Goal: Task Accomplishment & Management: Manage account settings

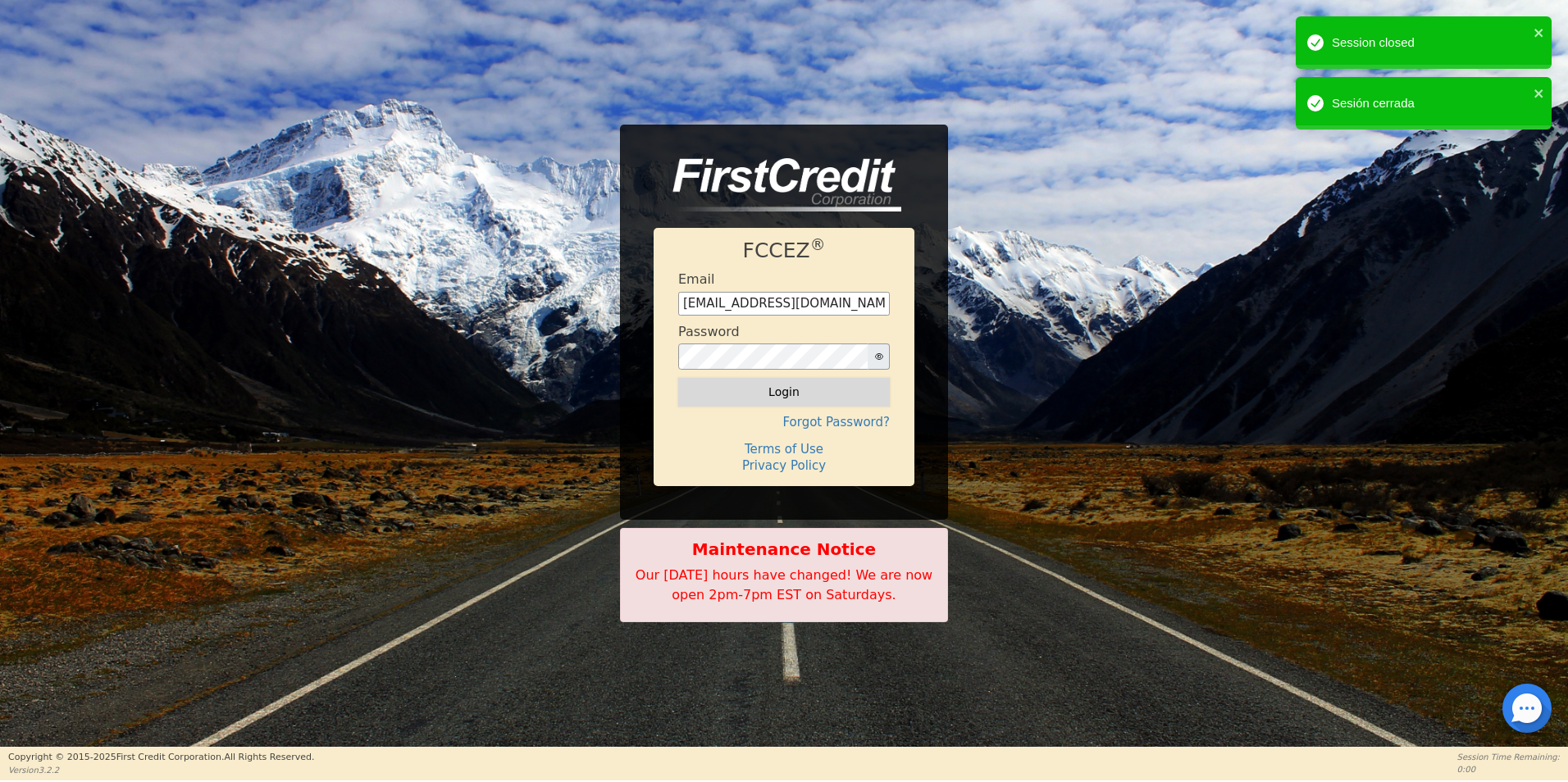
click at [806, 387] on button "Login" at bounding box center [784, 391] width 212 height 28
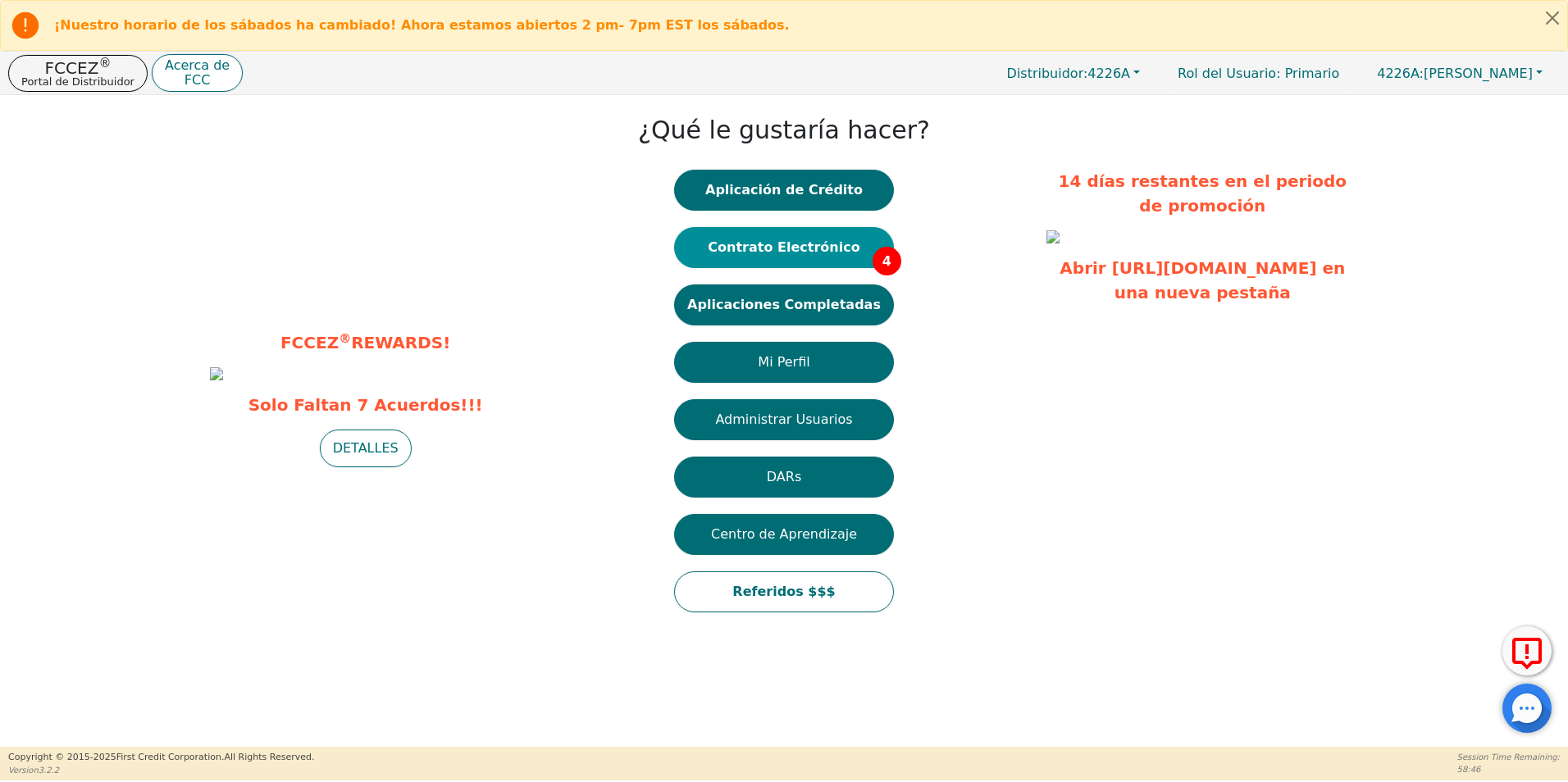
click at [822, 253] on button "Contrato Electrónico 4" at bounding box center [783, 247] width 220 height 41
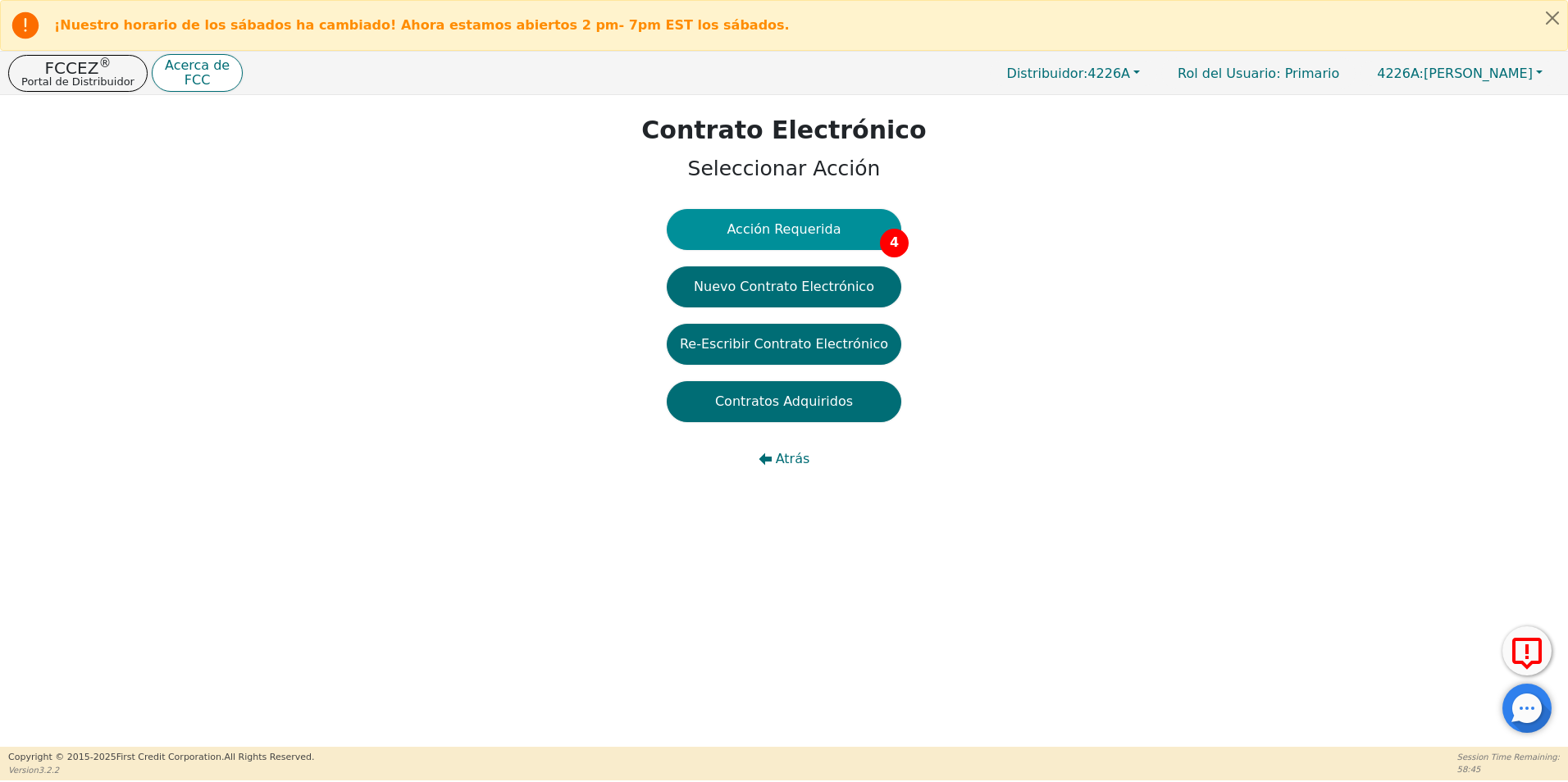
click at [797, 226] on button "Acción Requerida 4" at bounding box center [784, 229] width 234 height 41
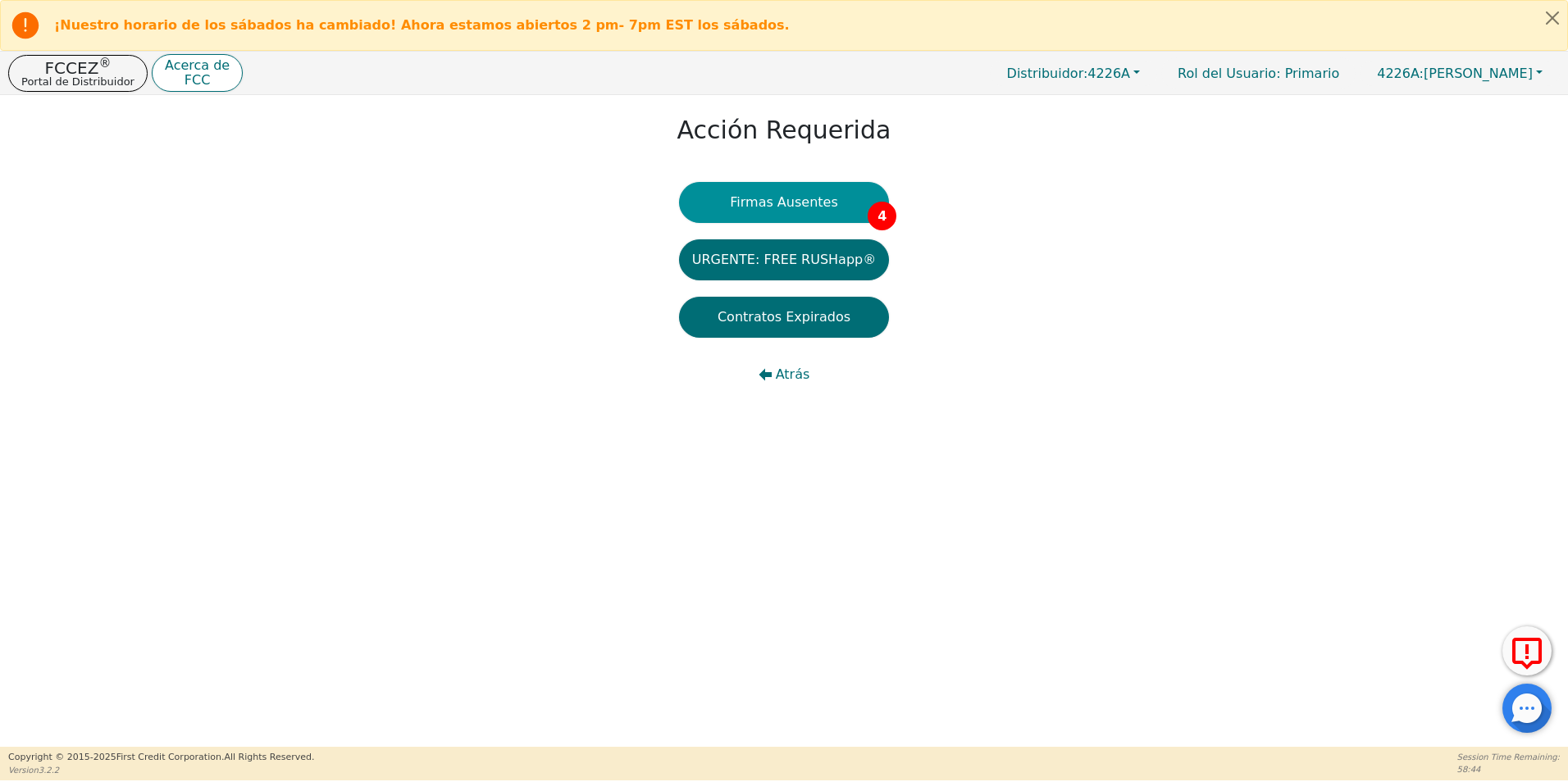
click at [760, 204] on button "Firmas Ausentes 4" at bounding box center [784, 202] width 210 height 41
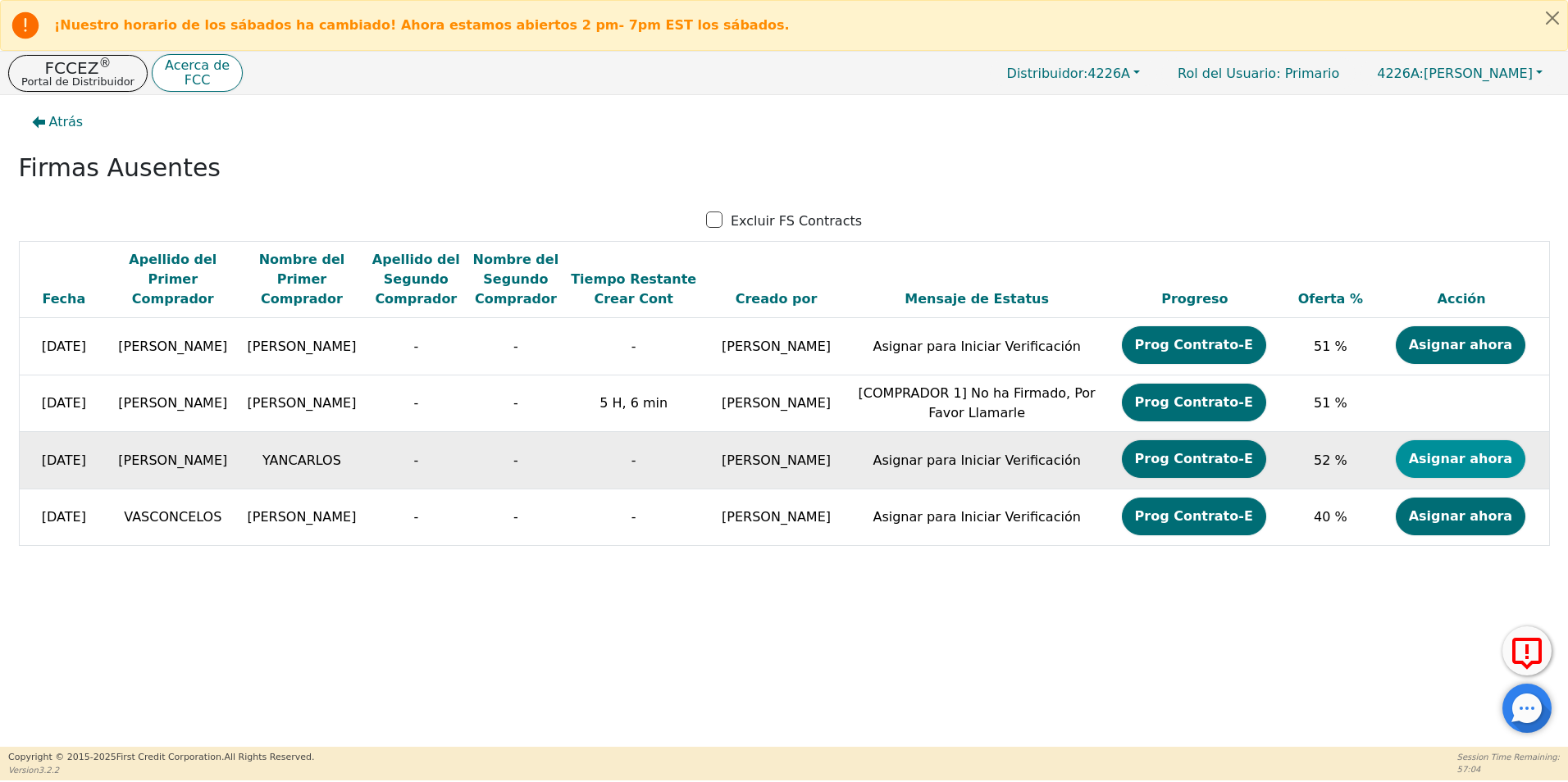
click at [1486, 463] on button "Asignar ahora" at bounding box center [1460, 458] width 129 height 37
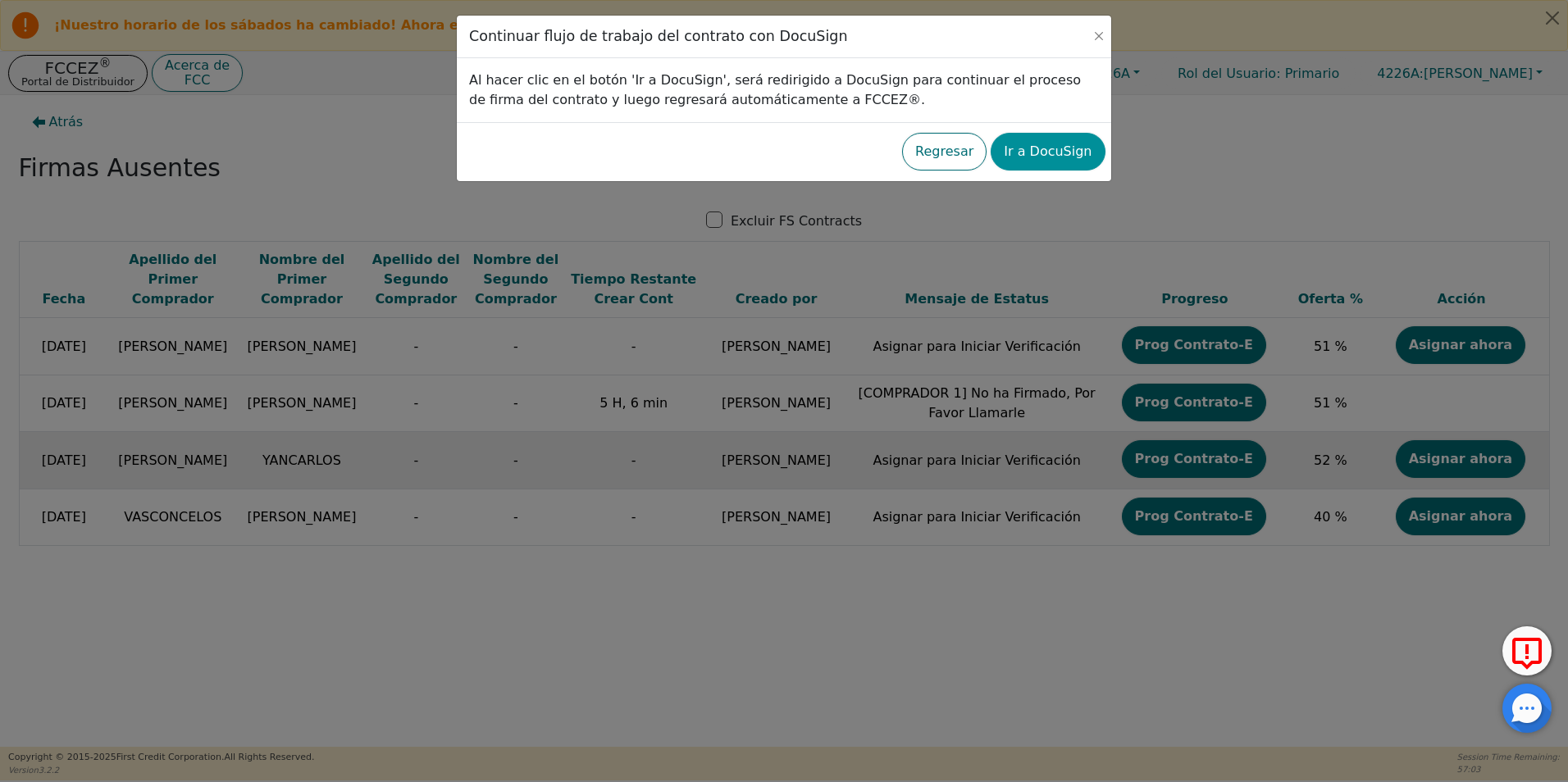
click at [1043, 163] on button "Ir a DocuSign" at bounding box center [1047, 151] width 114 height 37
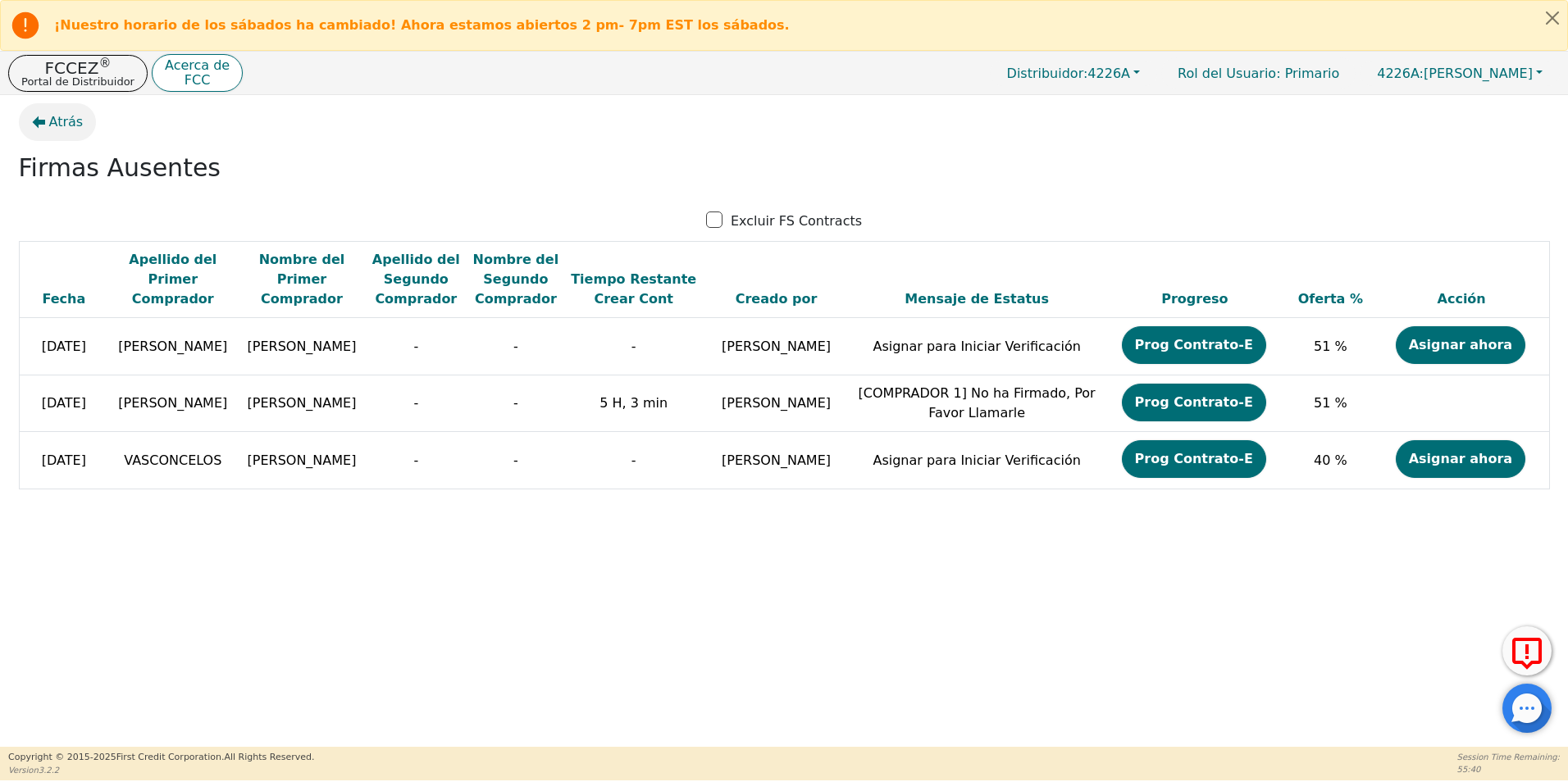
click at [46, 125] on button "Atrás" at bounding box center [58, 122] width 78 height 37
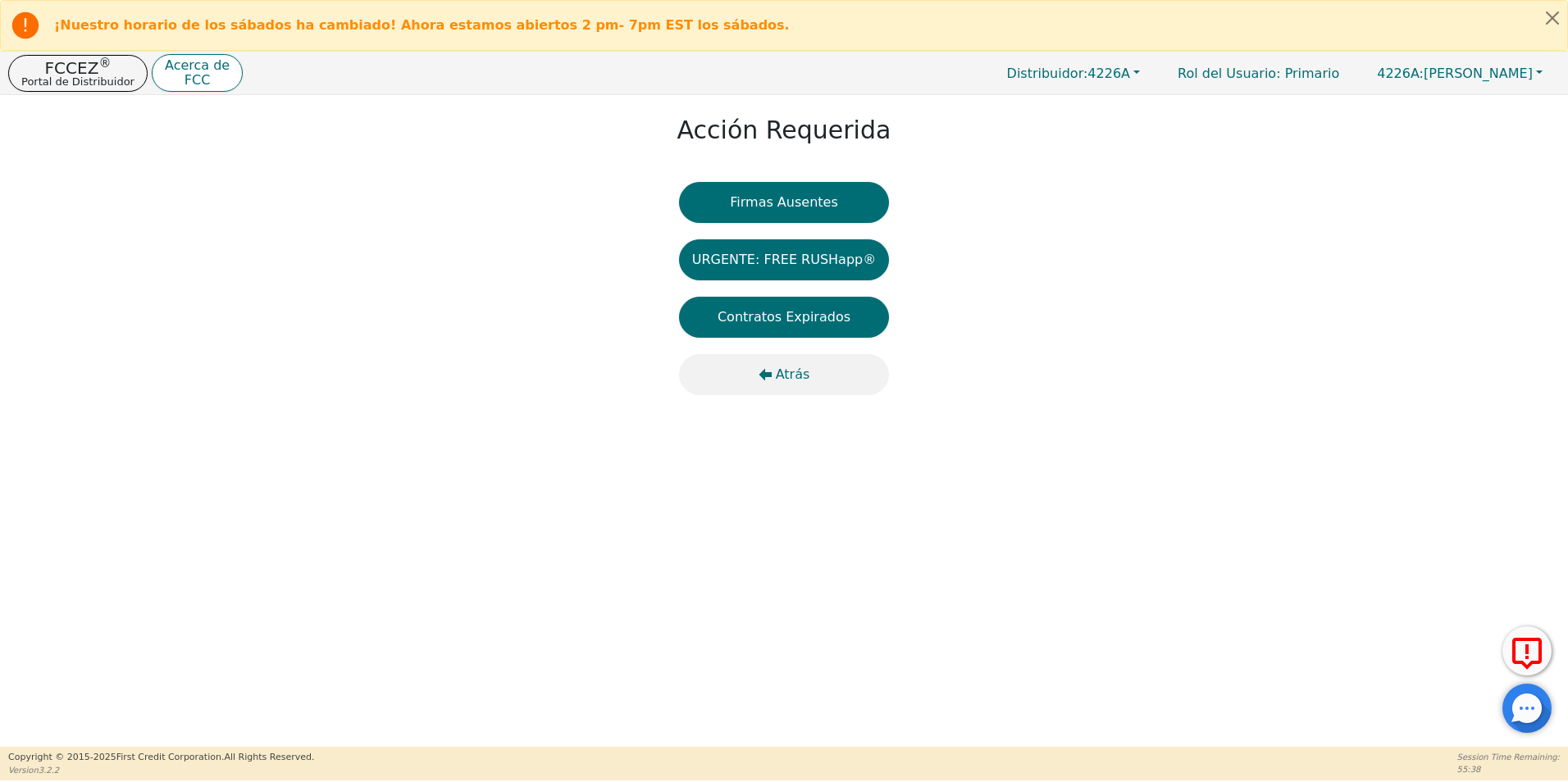
click at [795, 372] on span "Atrás" at bounding box center [794, 374] width 35 height 20
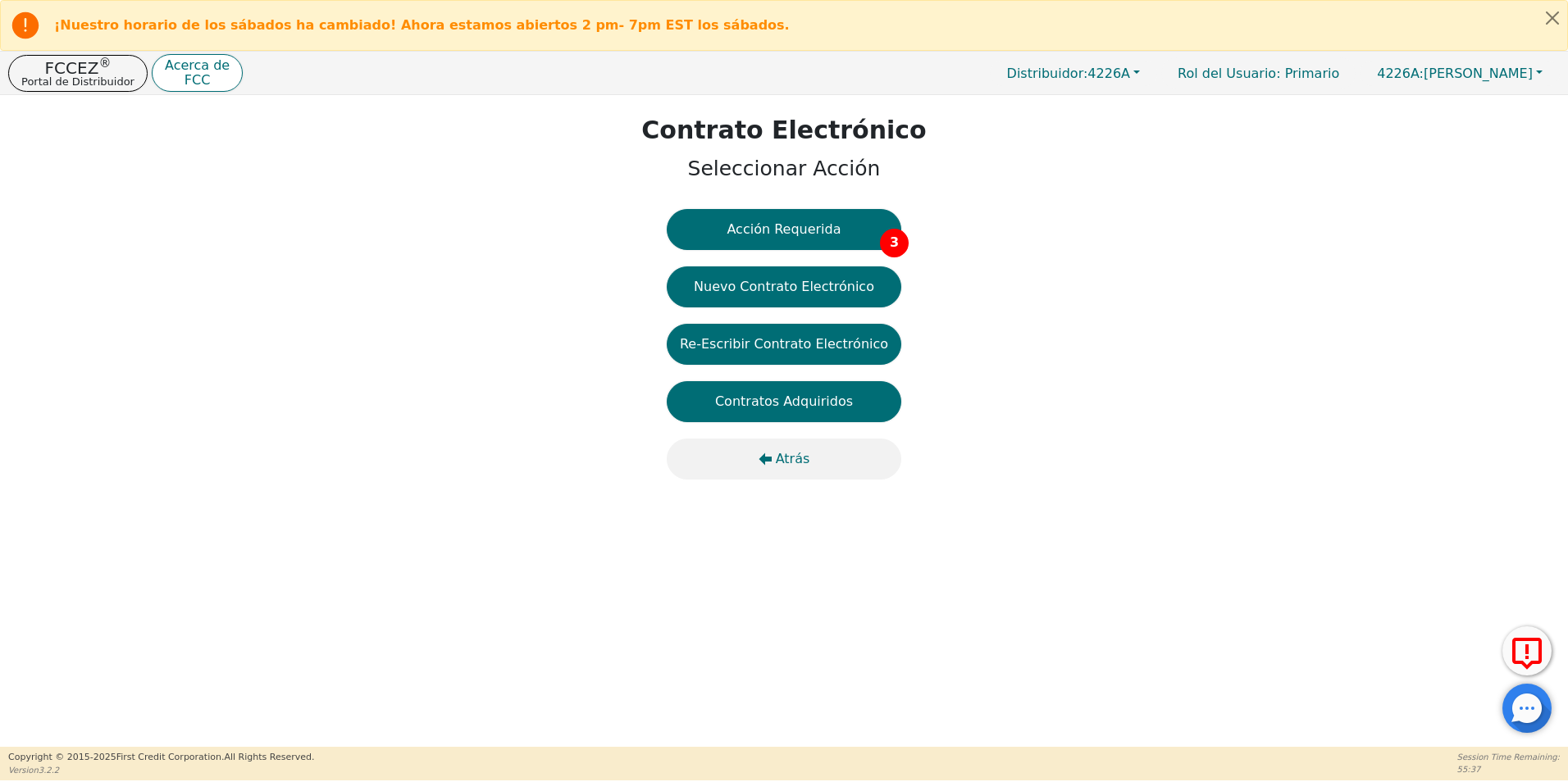
click at [765, 465] on icon "button" at bounding box center [765, 458] width 13 height 13
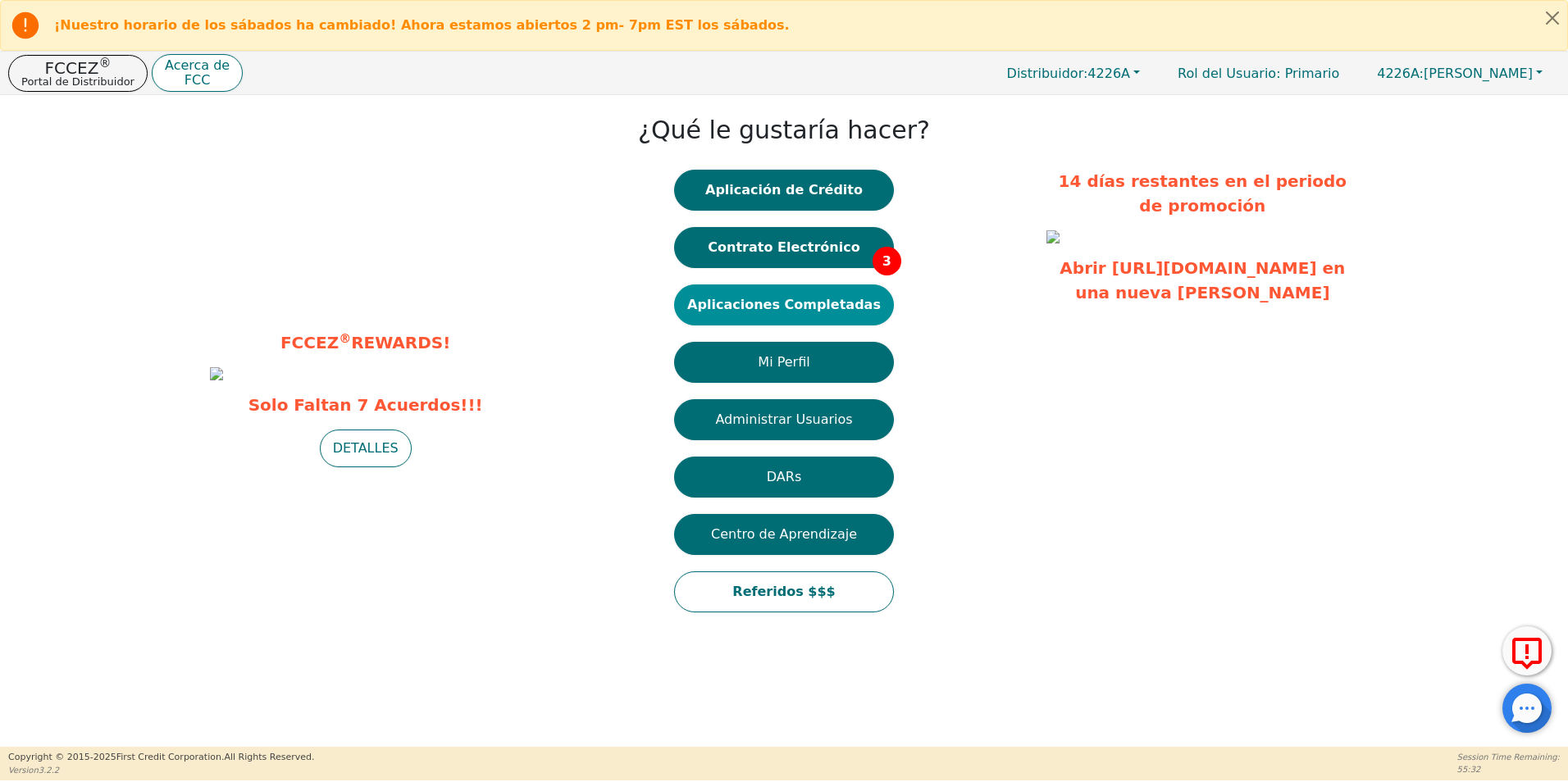
click at [774, 319] on button "Aplicaciones Completadas" at bounding box center [783, 305] width 220 height 41
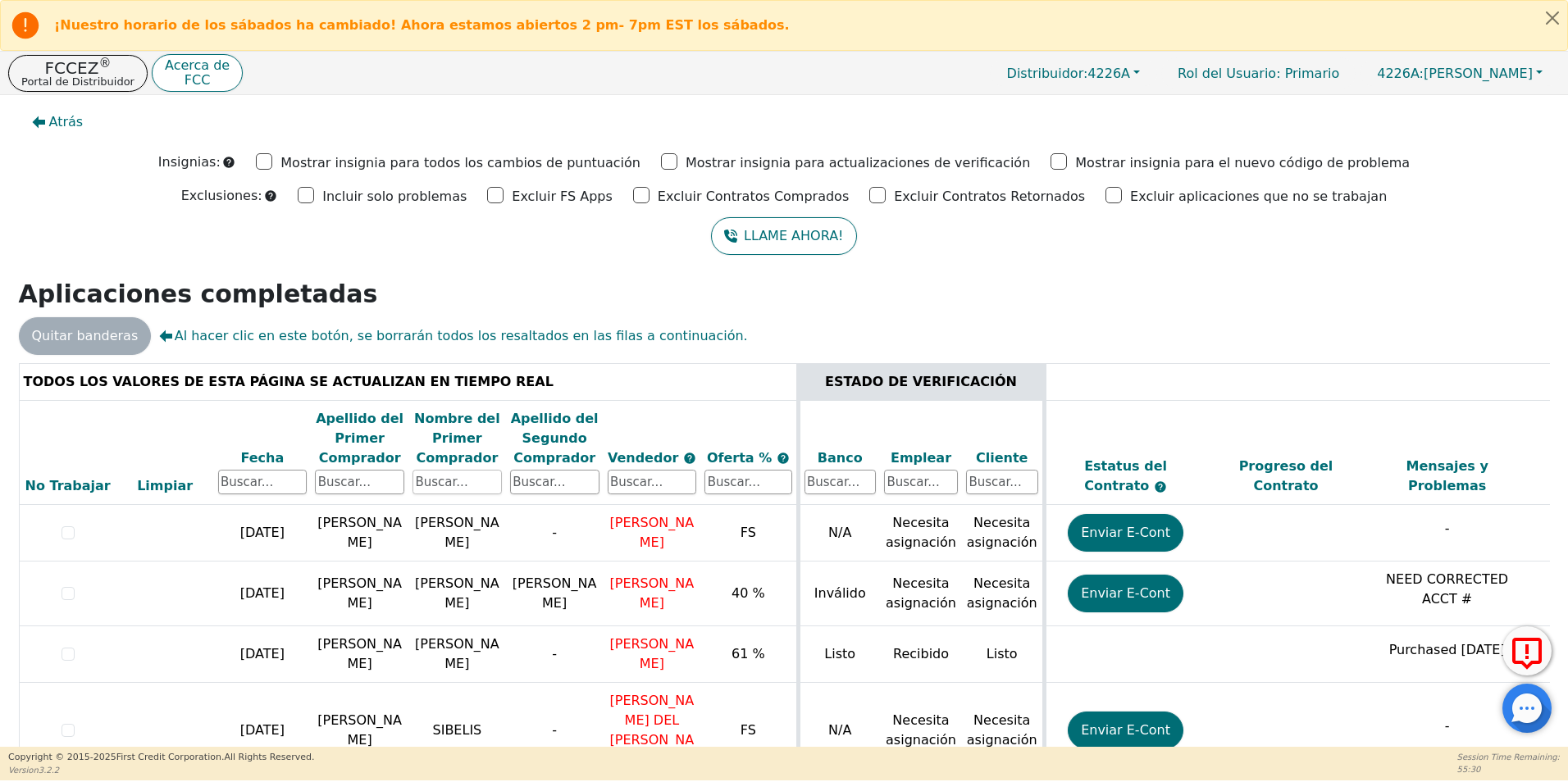
click at [438, 484] on input "text" at bounding box center [457, 482] width 89 height 24
type input "yancarlos"
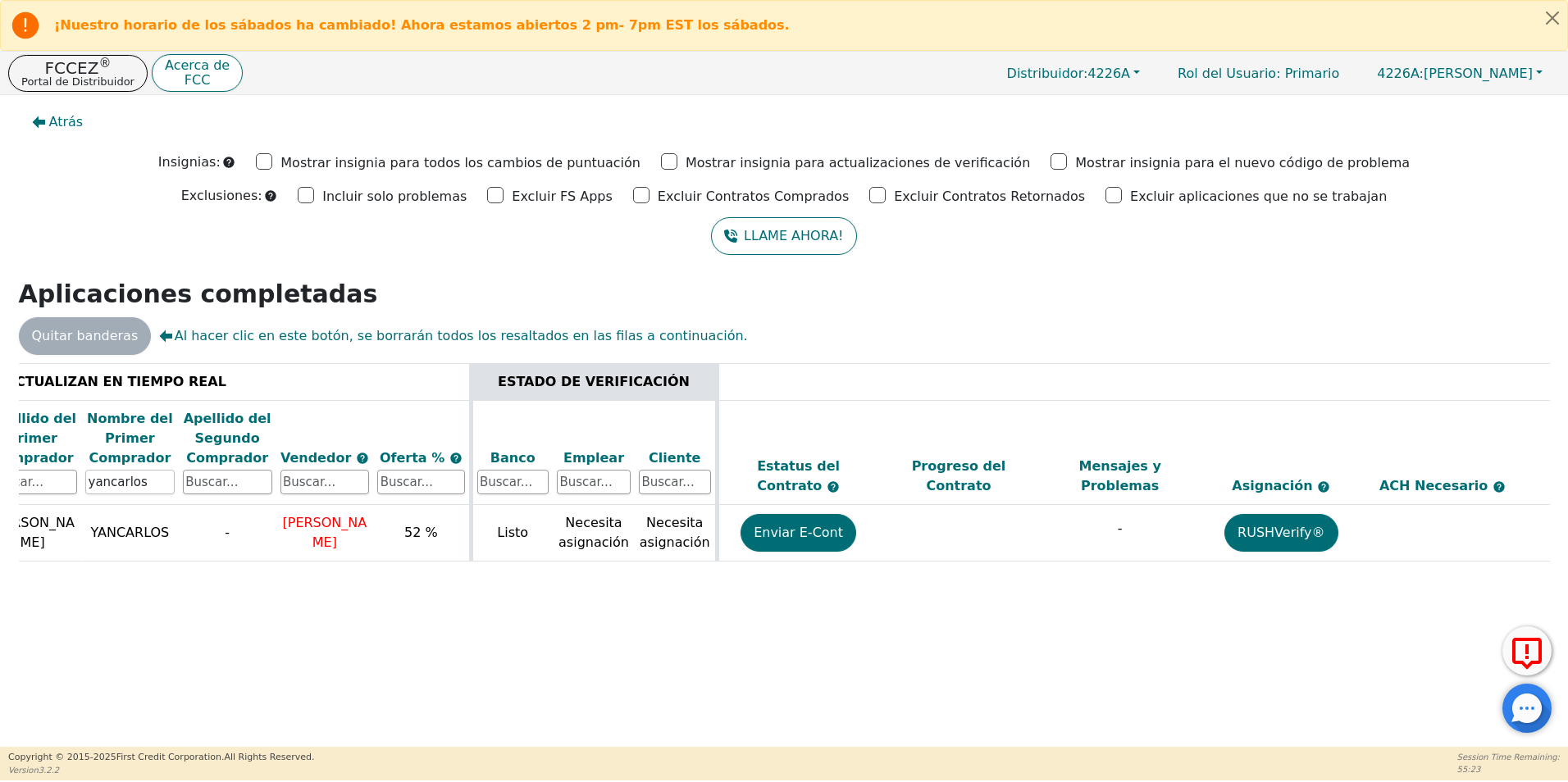
scroll to position [0, 463]
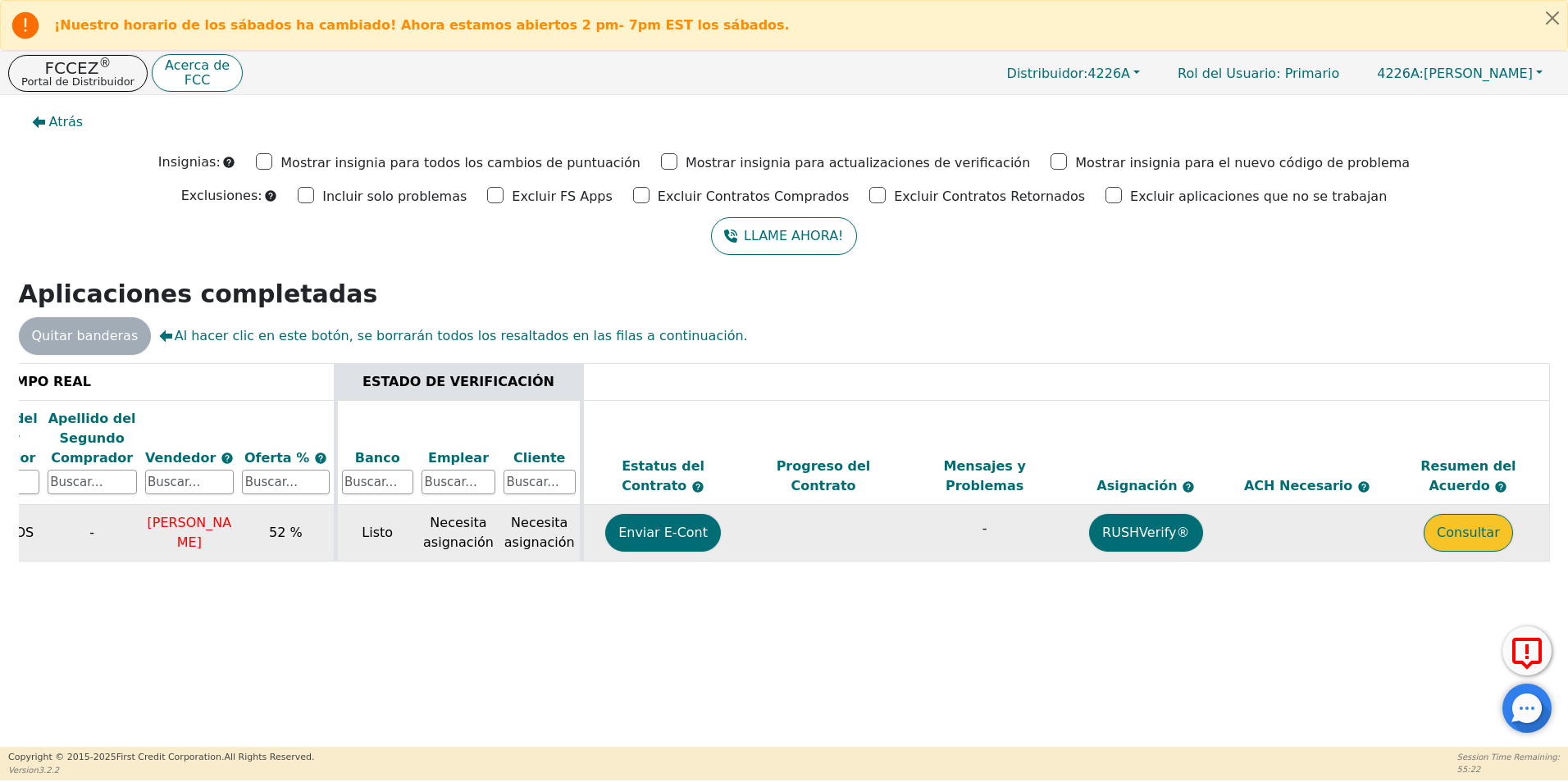
click at [1473, 537] on button "Consultar" at bounding box center [1468, 532] width 89 height 37
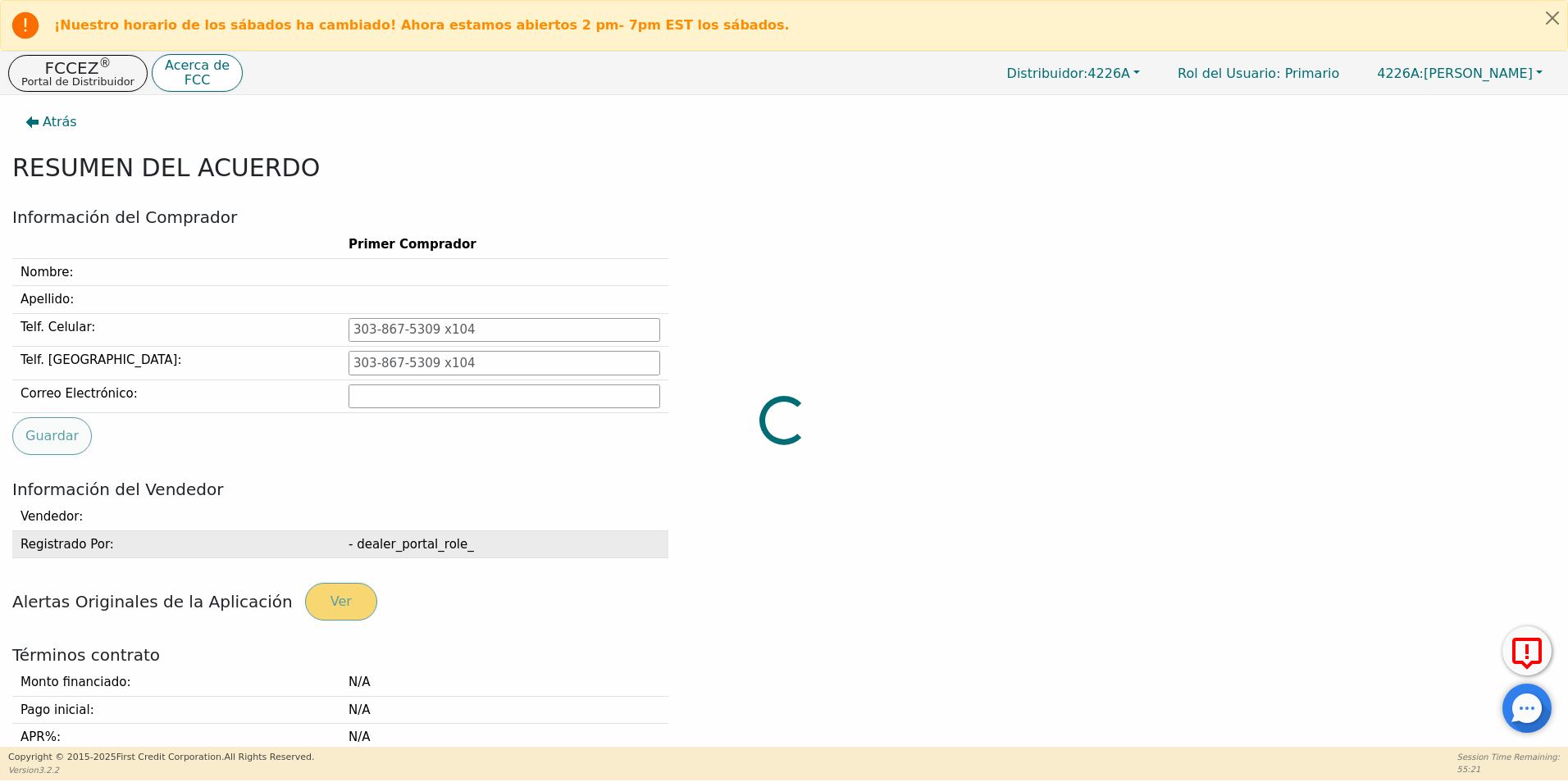
type input "[PHONE_NUMBER]"
type input "[EMAIL_ADDRESS][DOMAIN_NAME]"
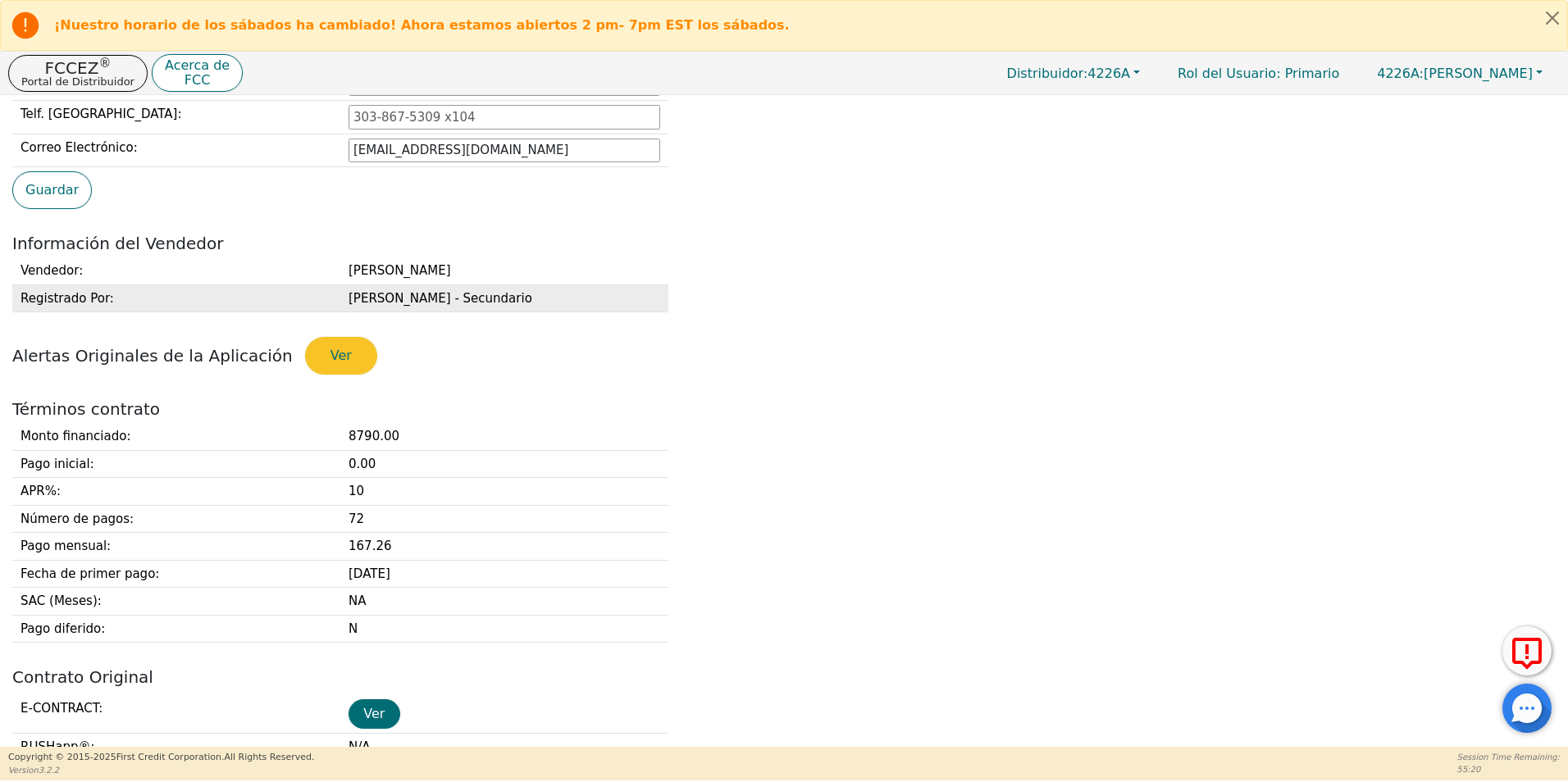
scroll to position [574, 0]
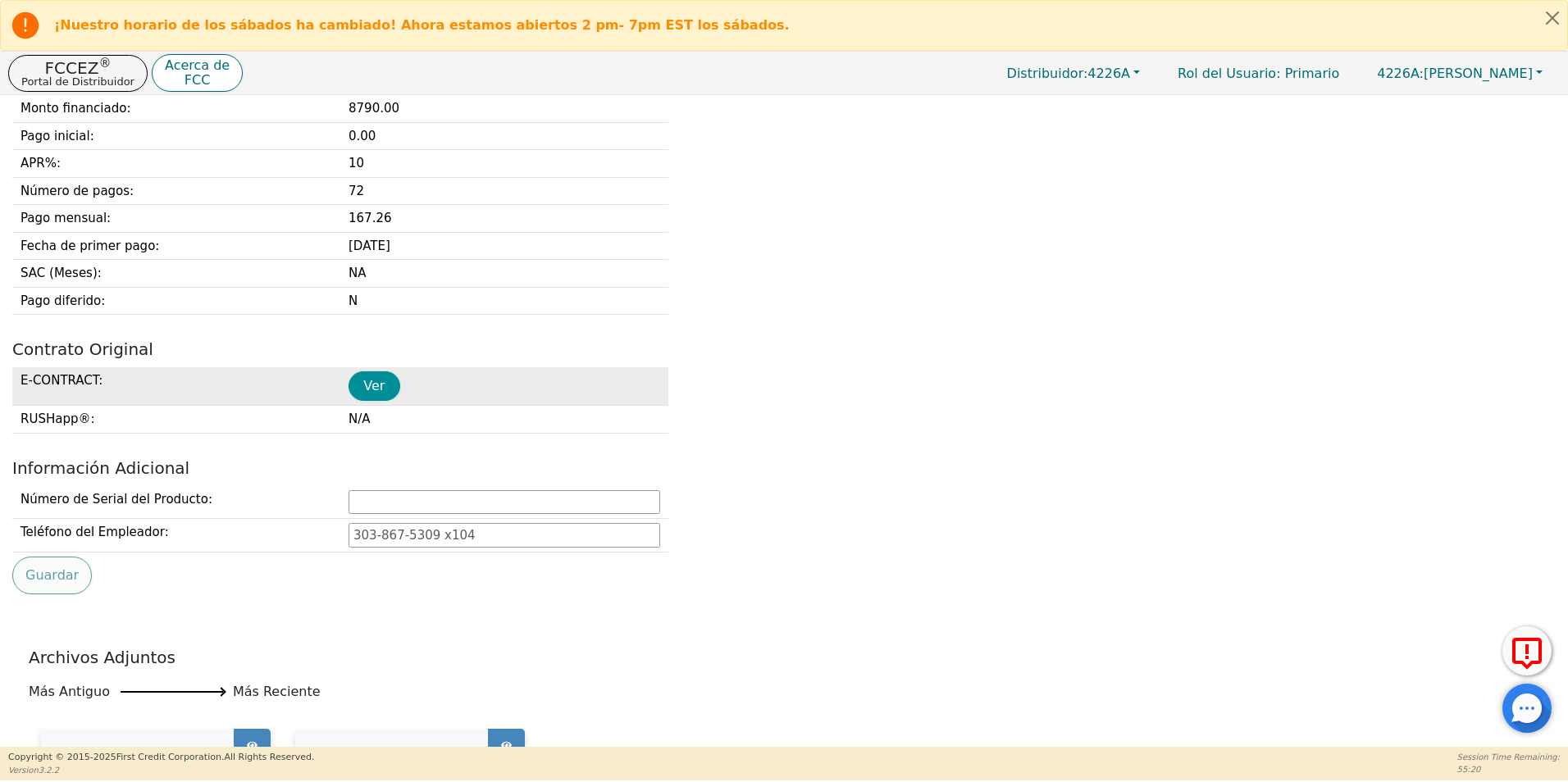
click at [375, 394] on button "Ver" at bounding box center [374, 386] width 52 height 30
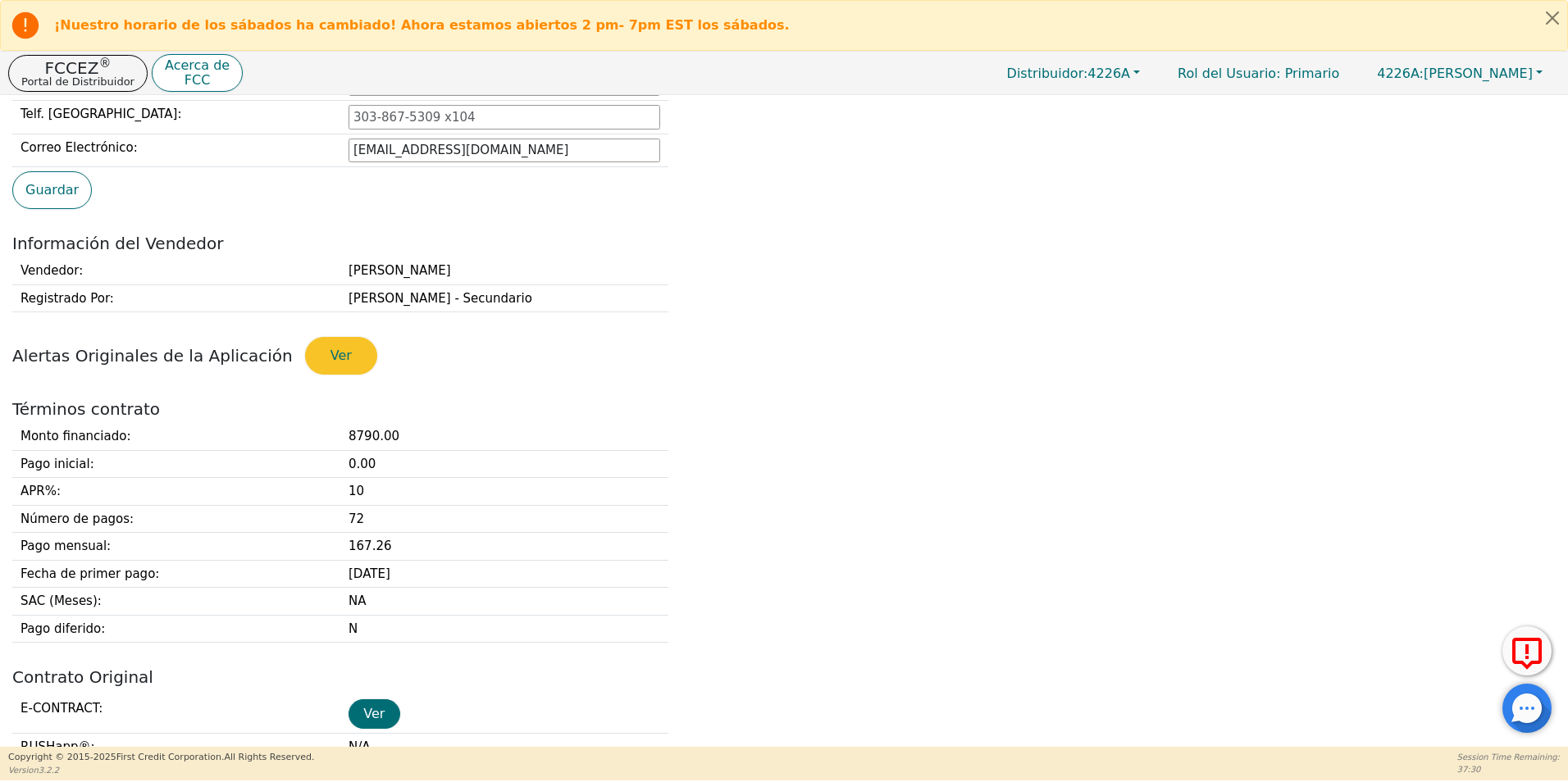
scroll to position [0, 0]
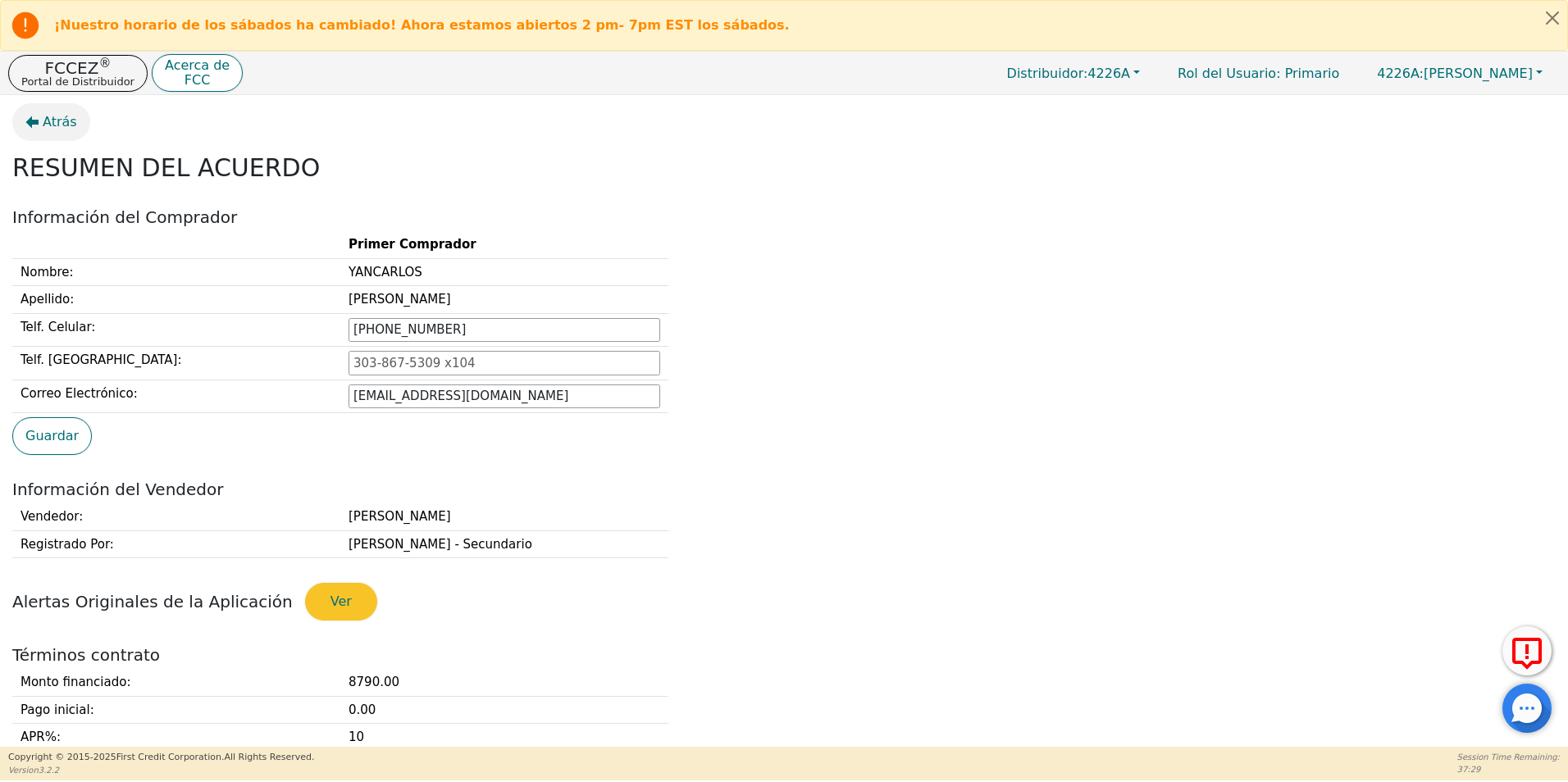
click at [52, 123] on span "Atrás" at bounding box center [60, 122] width 35 height 20
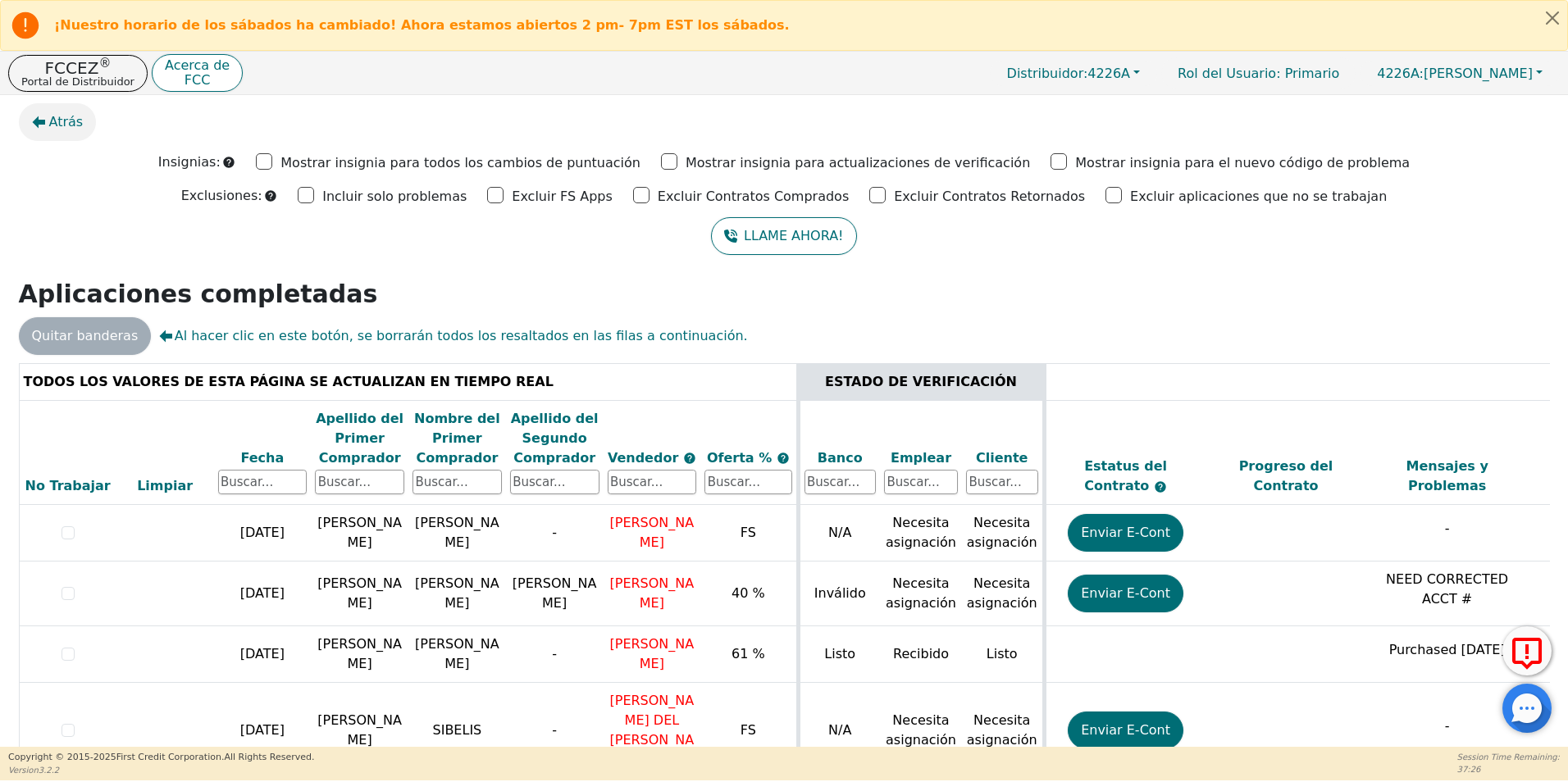
click at [63, 125] on span "Atrás" at bounding box center [67, 122] width 35 height 20
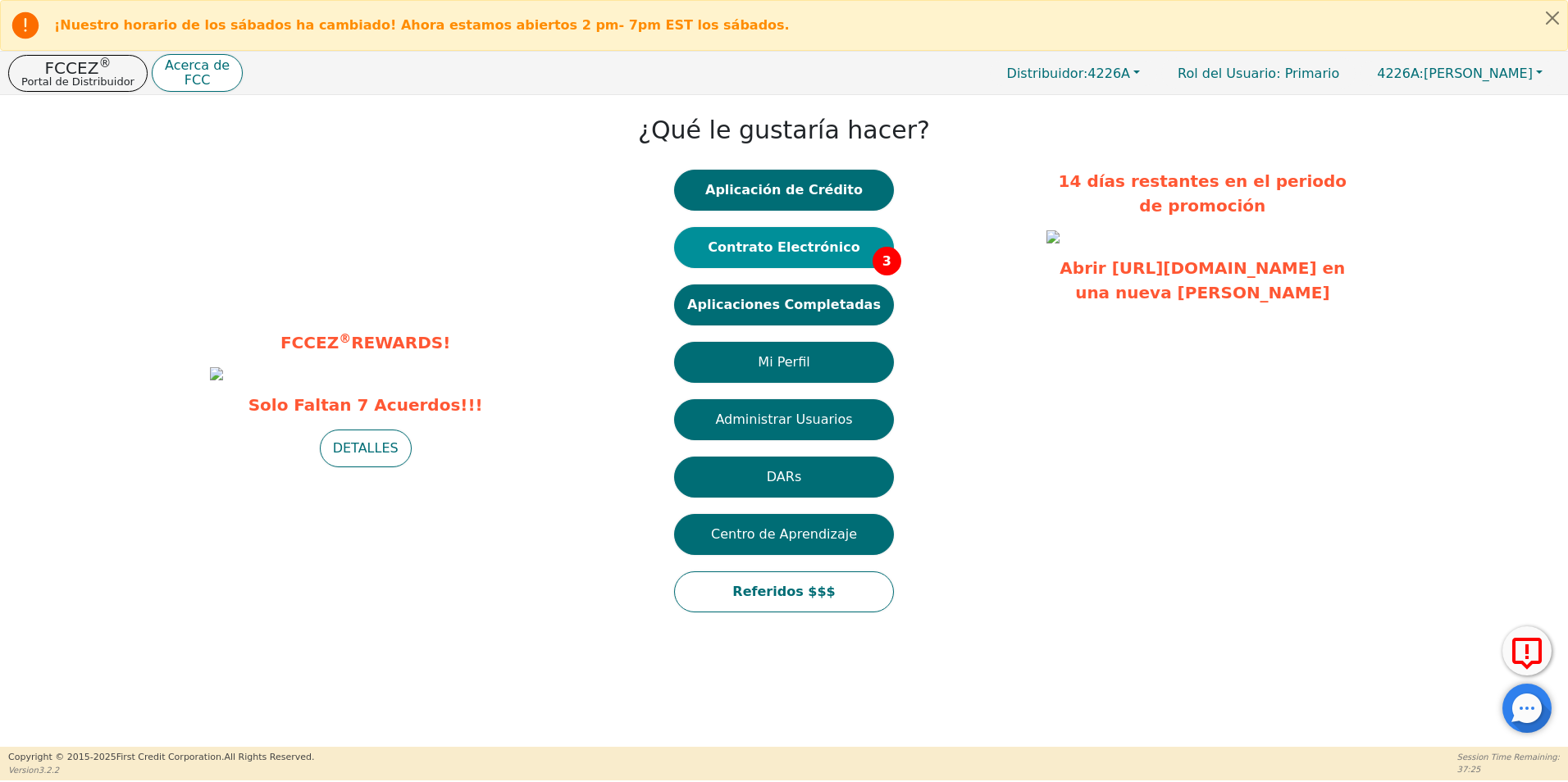
click at [788, 254] on button "Contrato Electrónico 3" at bounding box center [783, 247] width 220 height 41
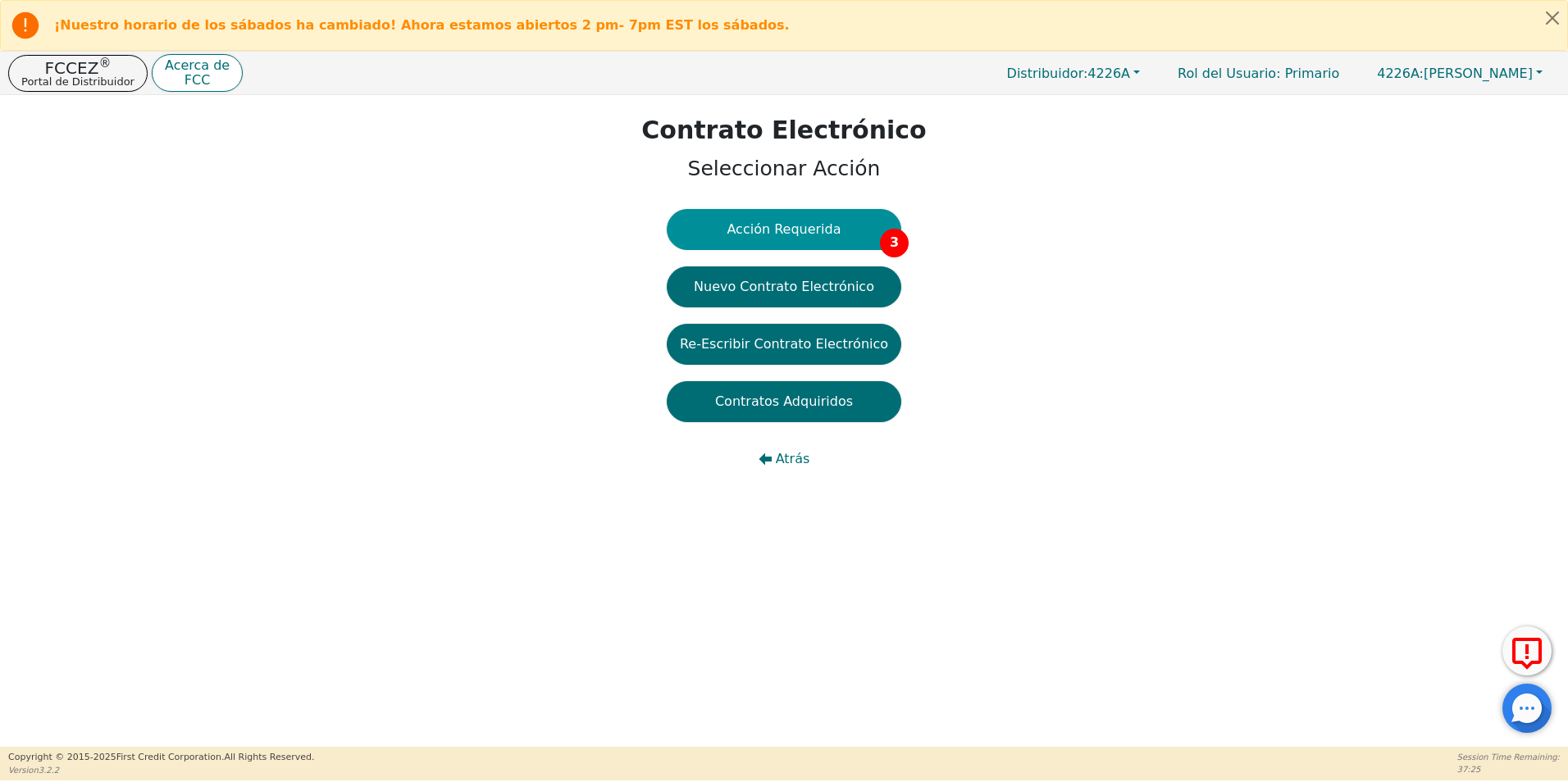
click at [844, 235] on button "Acción Requerida 3" at bounding box center [784, 229] width 234 height 41
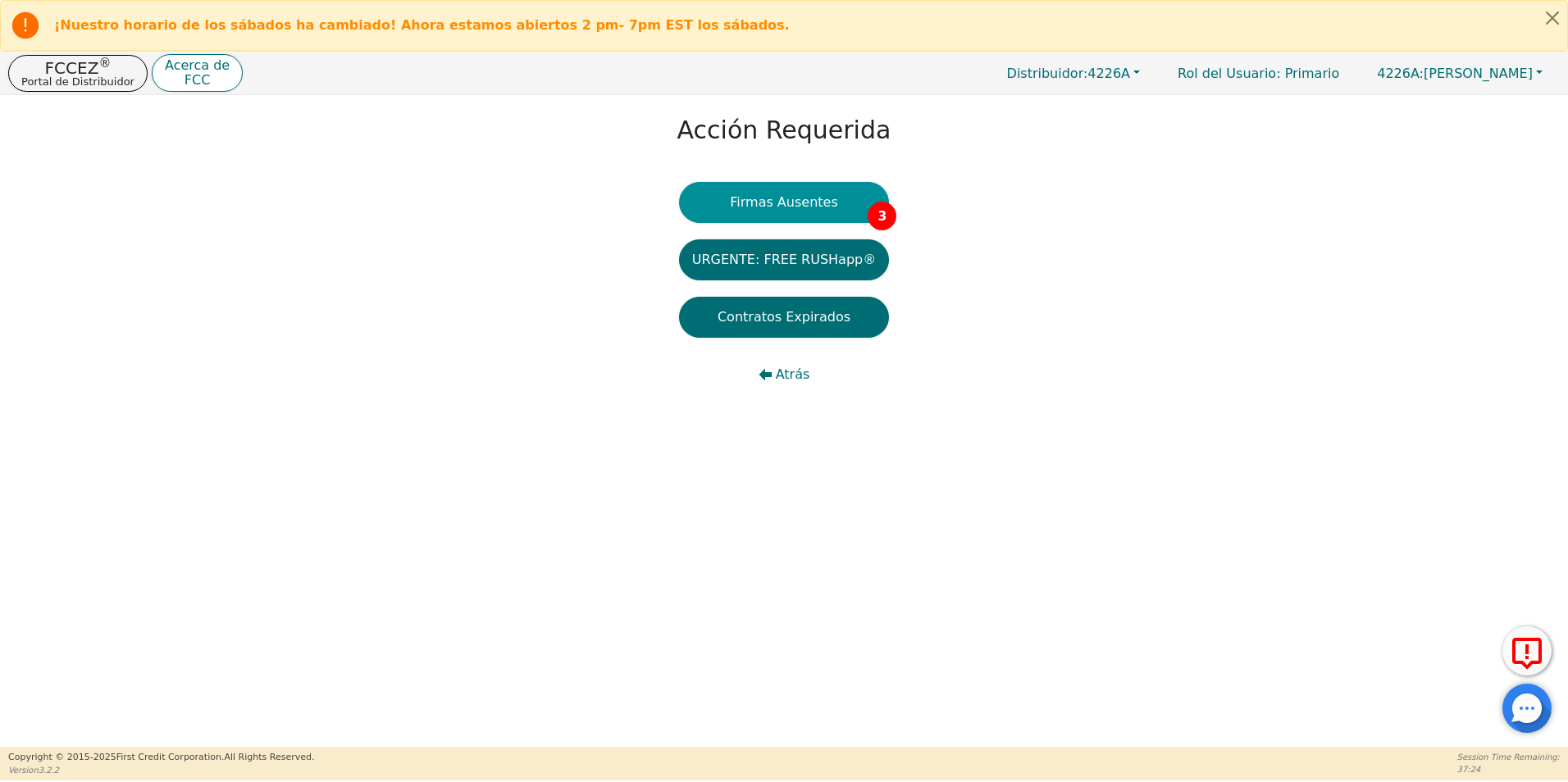
click at [796, 183] on button "Firmas Ausentes 3" at bounding box center [784, 202] width 210 height 41
